Goal: Information Seeking & Learning: Learn about a topic

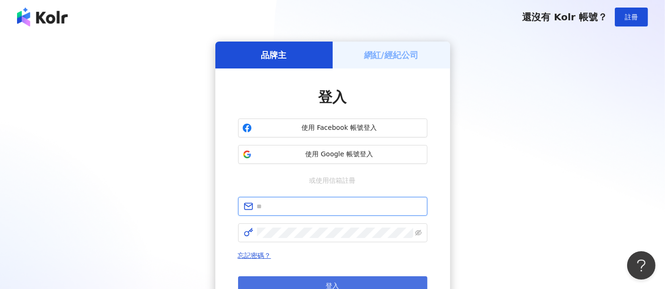
type input "**********"
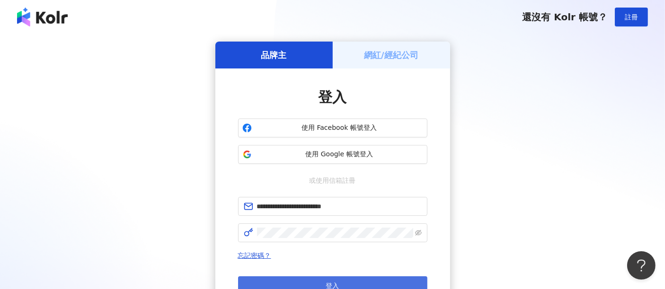
click at [393, 282] on button "登入" at bounding box center [332, 286] width 189 height 19
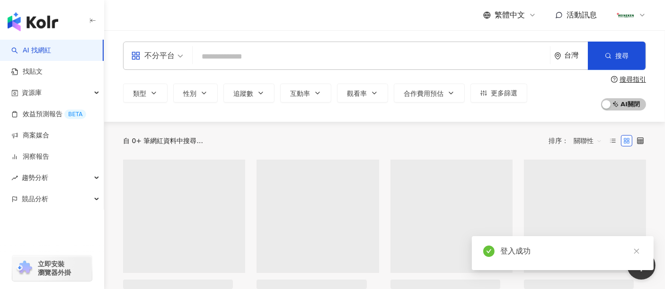
click at [634, 16] on span at bounding box center [624, 15] width 19 height 19
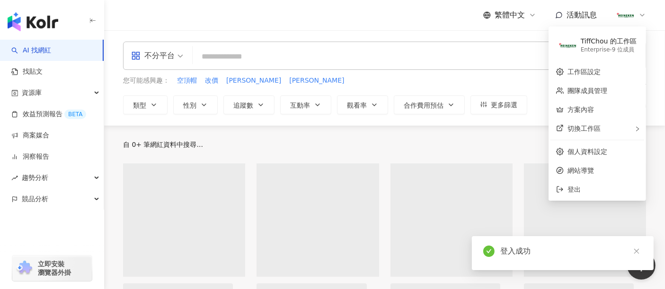
click at [608, 43] on div "TiffChou 的工作區" at bounding box center [608, 41] width 56 height 9
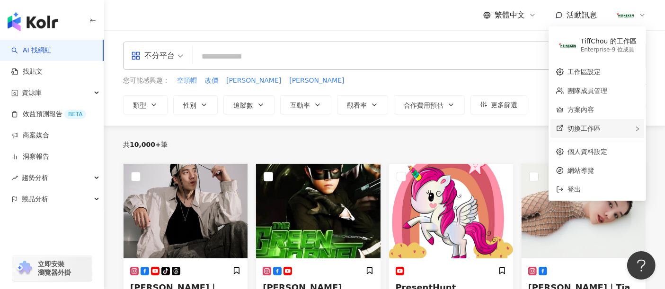
click at [597, 123] on div "切換工作區" at bounding box center [597, 128] width 94 height 19
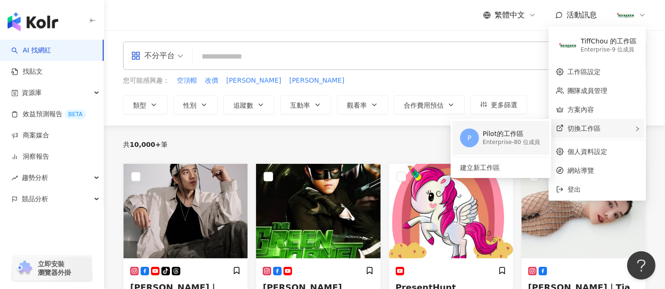
click at [517, 142] on div "Enterprise - 80 位成員" at bounding box center [510, 143] width 57 height 8
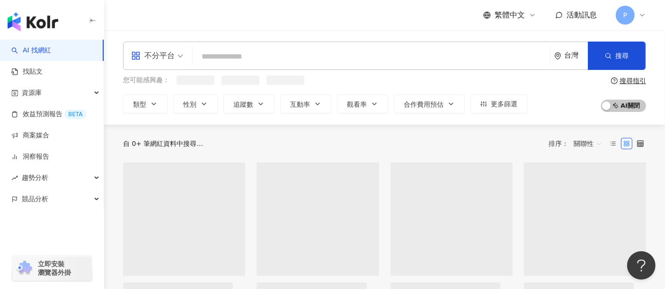
click at [188, 59] on div "不分平台" at bounding box center [157, 55] width 62 height 27
click at [223, 56] on input "search" at bounding box center [371, 57] width 350 height 18
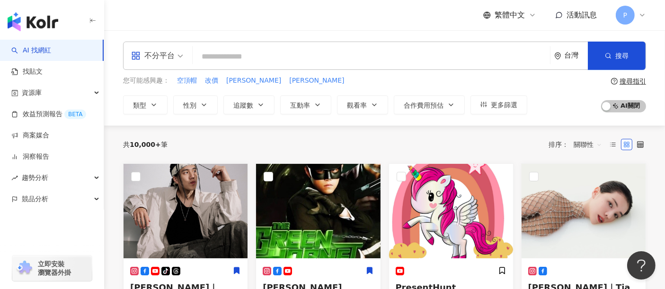
type input "*"
drag, startPoint x: 231, startPoint y: 54, endPoint x: 188, endPoint y: 56, distance: 43.1
click at [188, 56] on div "不分平台 台灣 搜尋 keyword 搜尋名稱、敘述、貼文含有關鍵字 “ ㄙ ” 的網紅" at bounding box center [384, 56] width 523 height 28
type input "*"
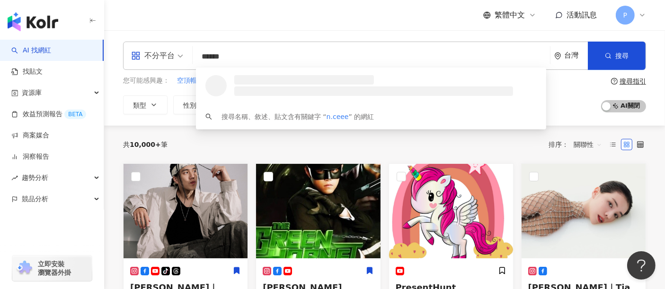
type input "*******"
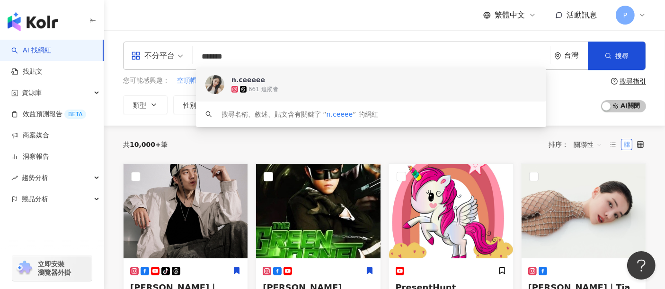
click at [279, 87] on div "661 追蹤者" at bounding box center [383, 89] width 305 height 9
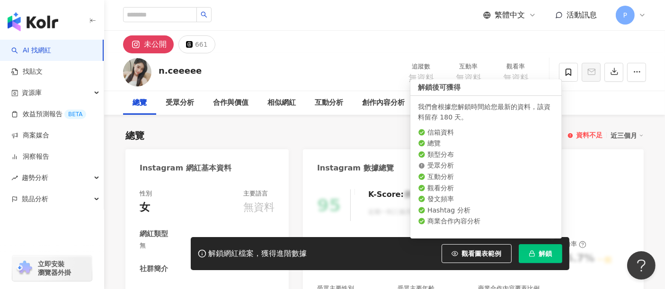
click at [540, 254] on span "解鎖" at bounding box center [545, 254] width 13 height 8
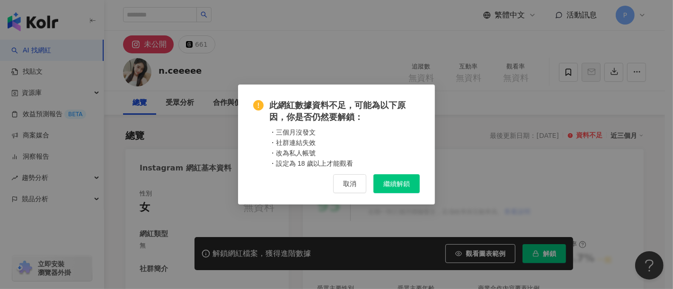
click at [393, 182] on span "繼續解鎖" at bounding box center [396, 184] width 26 height 8
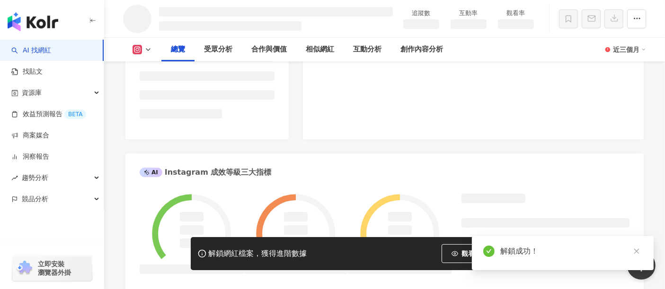
scroll to position [315, 0]
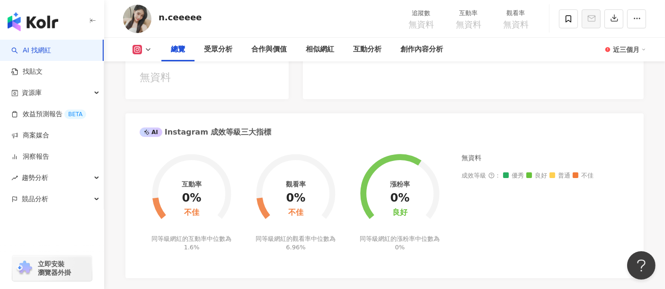
scroll to position [228, 0]
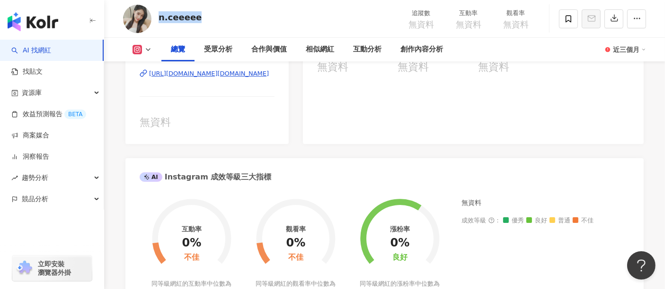
drag, startPoint x: 202, startPoint y: 18, endPoint x: 159, endPoint y: 24, distance: 43.4
click at [159, 24] on div "n.ceeeee 追蹤數 無資料 互動率 無資料 觀看率 無資料" at bounding box center [384, 18] width 561 height 37
copy div "n.ceeeee"
click at [152, 45] on button at bounding box center [142, 49] width 38 height 9
